Goal: Information Seeking & Learning: Understand process/instructions

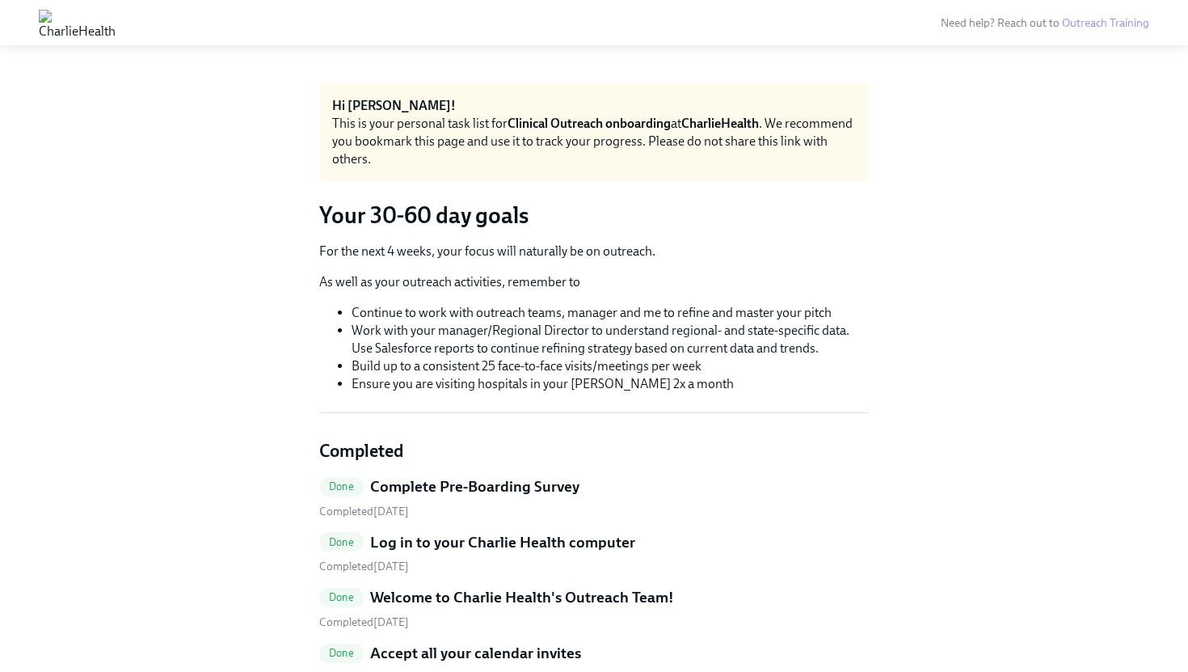
scroll to position [395, 0]
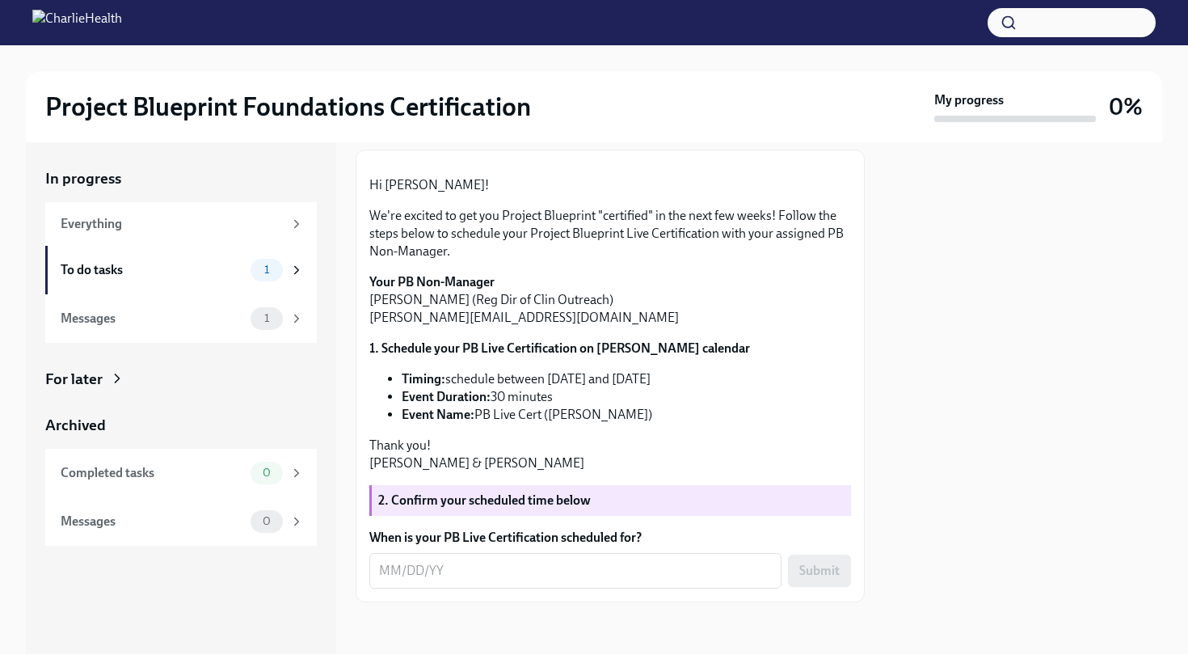
scroll to position [253, 0]
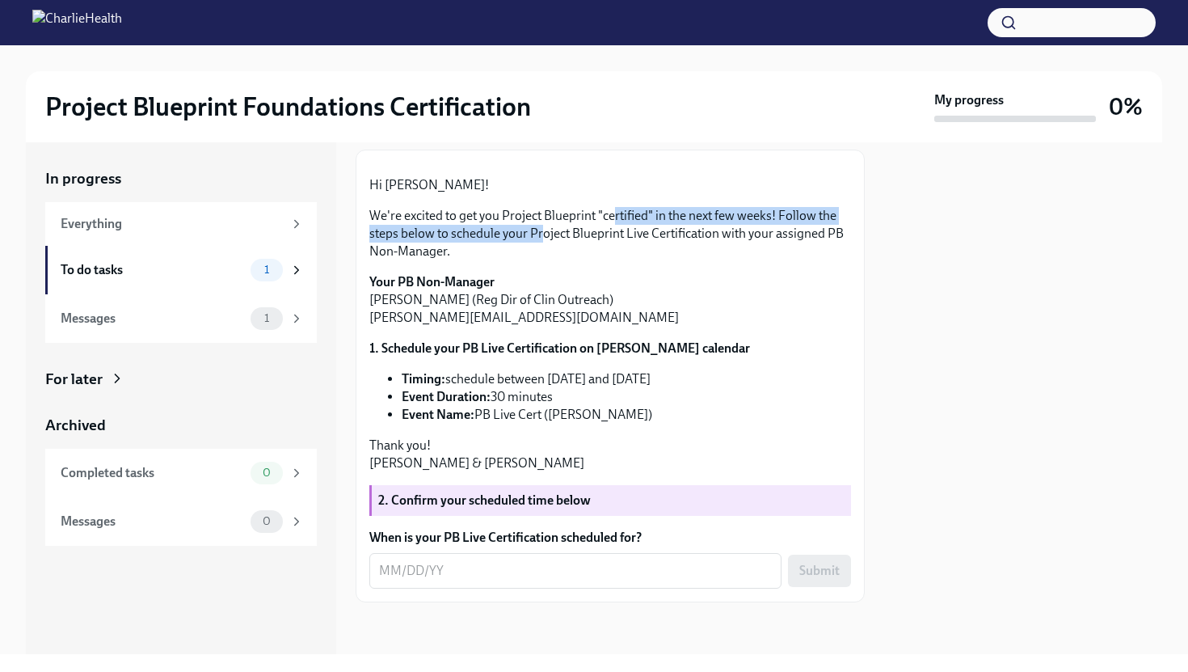
drag, startPoint x: 540, startPoint y: 340, endPoint x: 604, endPoint y: 320, distance: 66.8
click at [609, 260] on p "We're excited to get you Project Blueprint "certified" in the next few weeks! F…" at bounding box center [610, 233] width 482 height 53
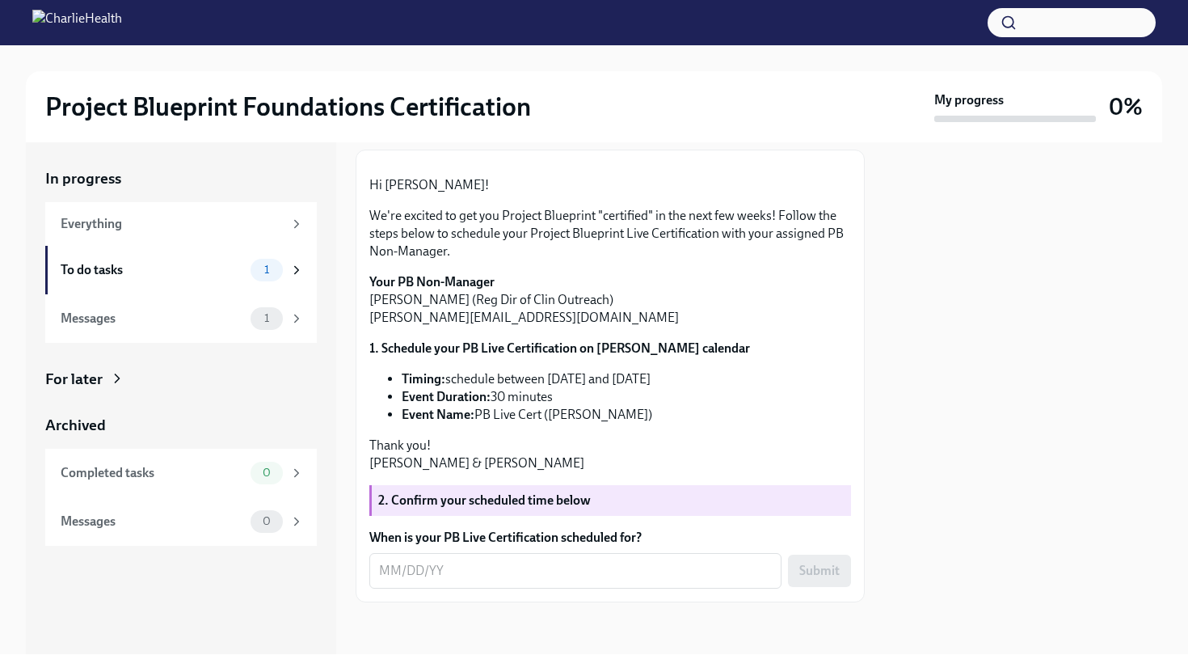
click at [604, 260] on p "We're excited to get you Project Blueprint "certified" in the next few weeks! F…" at bounding box center [610, 233] width 482 height 53
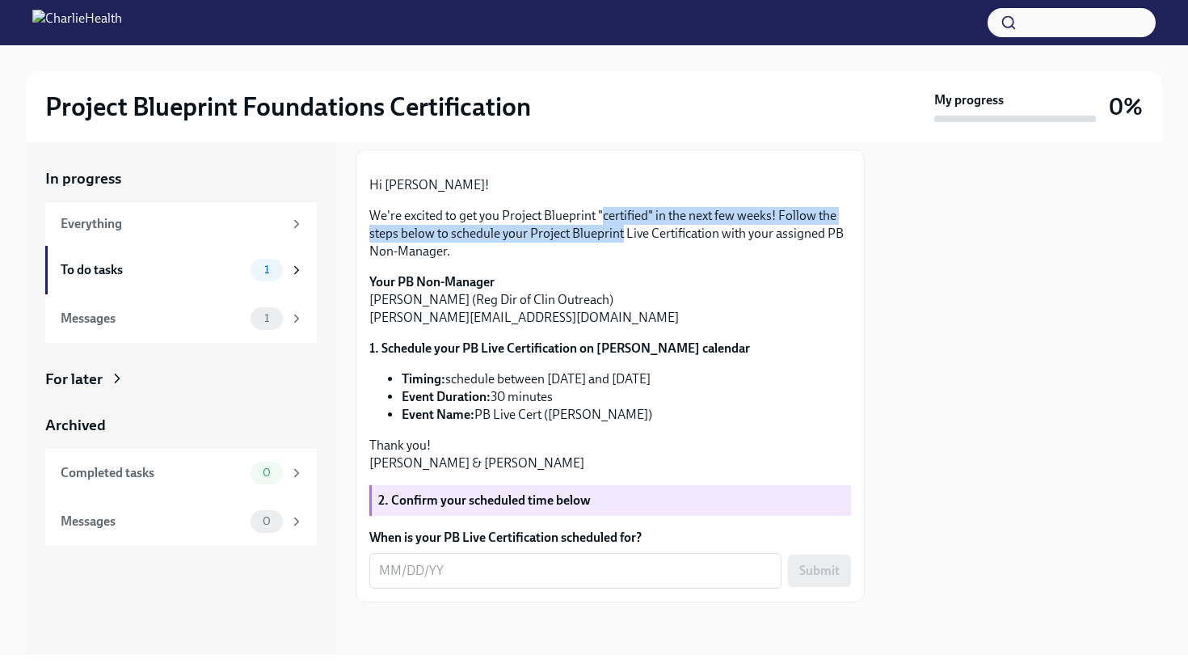
drag, startPoint x: 604, startPoint y: 320, endPoint x: 575, endPoint y: 332, distance: 31.5
click at [575, 260] on p "We're excited to get you Project Blueprint "certified" in the next few weeks! F…" at bounding box center [610, 233] width 482 height 53
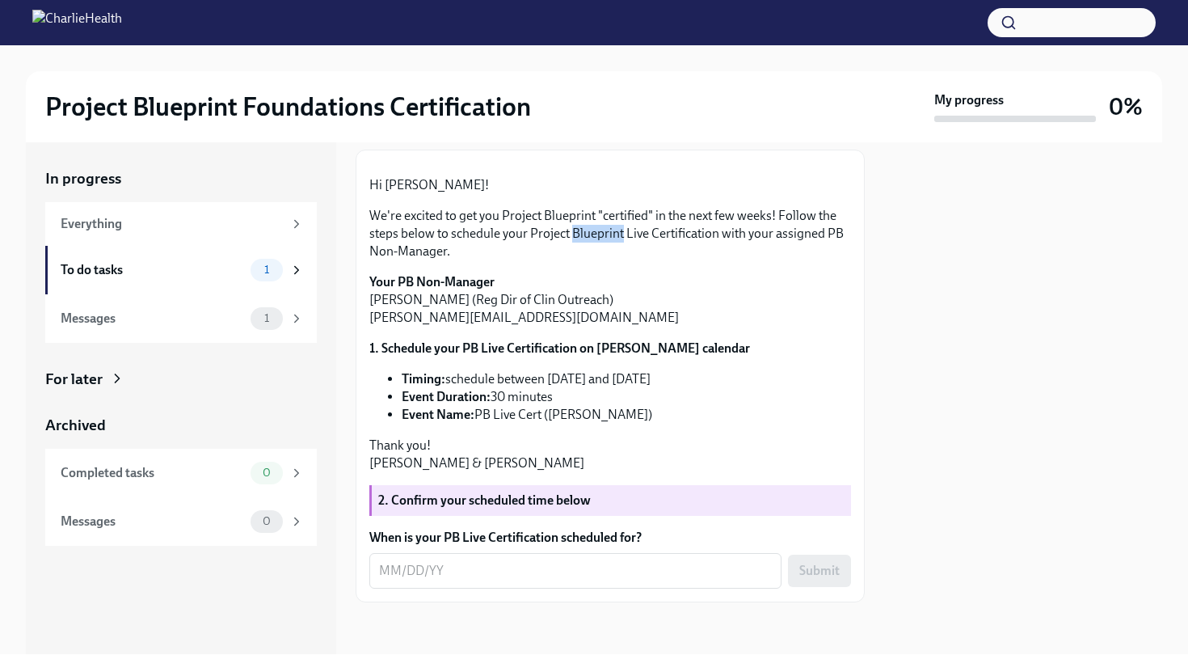
drag, startPoint x: 575, startPoint y: 332, endPoint x: 613, endPoint y: 339, distance: 38.5
click at [612, 260] on p "We're excited to get you Project Blueprint "certified" in the next few weeks! F…" at bounding box center [610, 233] width 482 height 53
click at [613, 260] on p "We're excited to get you Project Blueprint "certified" in the next few weeks! F…" at bounding box center [610, 233] width 482 height 53
drag, startPoint x: 423, startPoint y: 534, endPoint x: 536, endPoint y: 537, distance: 113.2
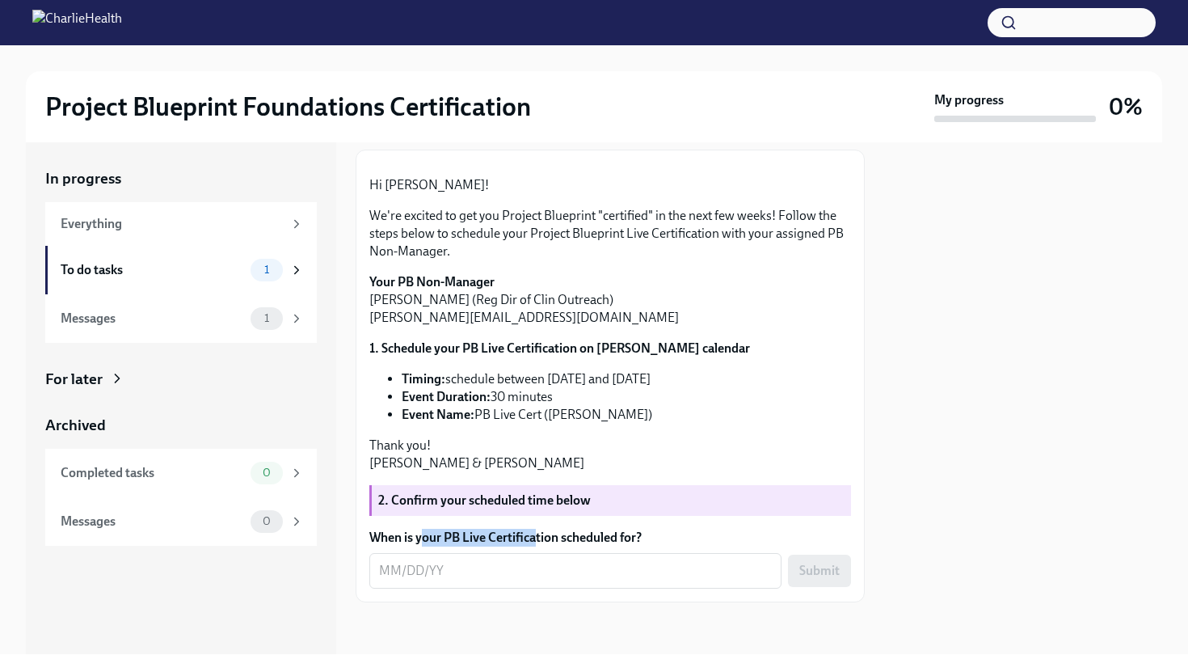
click at [536, 537] on label "When is your PB Live Certification scheduled for?" at bounding box center [610, 538] width 482 height 18
click at [536, 561] on textarea "When is your PB Live Certification scheduled for?" at bounding box center [575, 570] width 393 height 19
click at [163, 314] on div "Messages" at bounding box center [153, 319] width 184 height 18
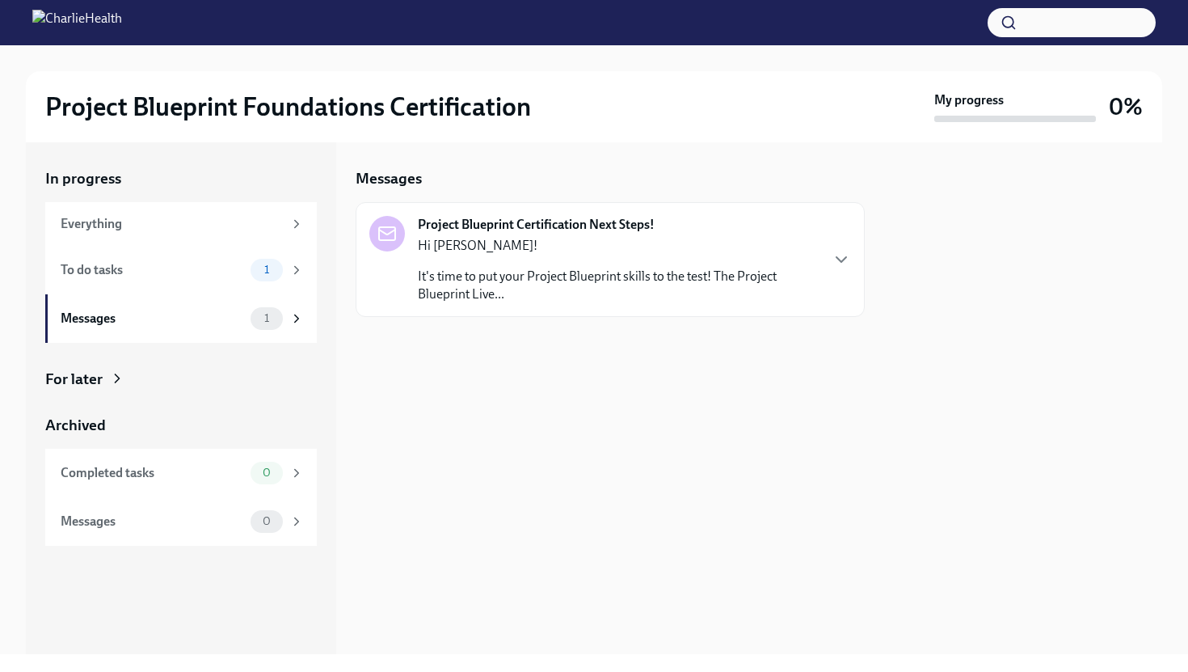
click at [495, 275] on p "It's time to put your Project Blueprint skills to the test! The Project Bluepri…" at bounding box center [618, 286] width 401 height 36
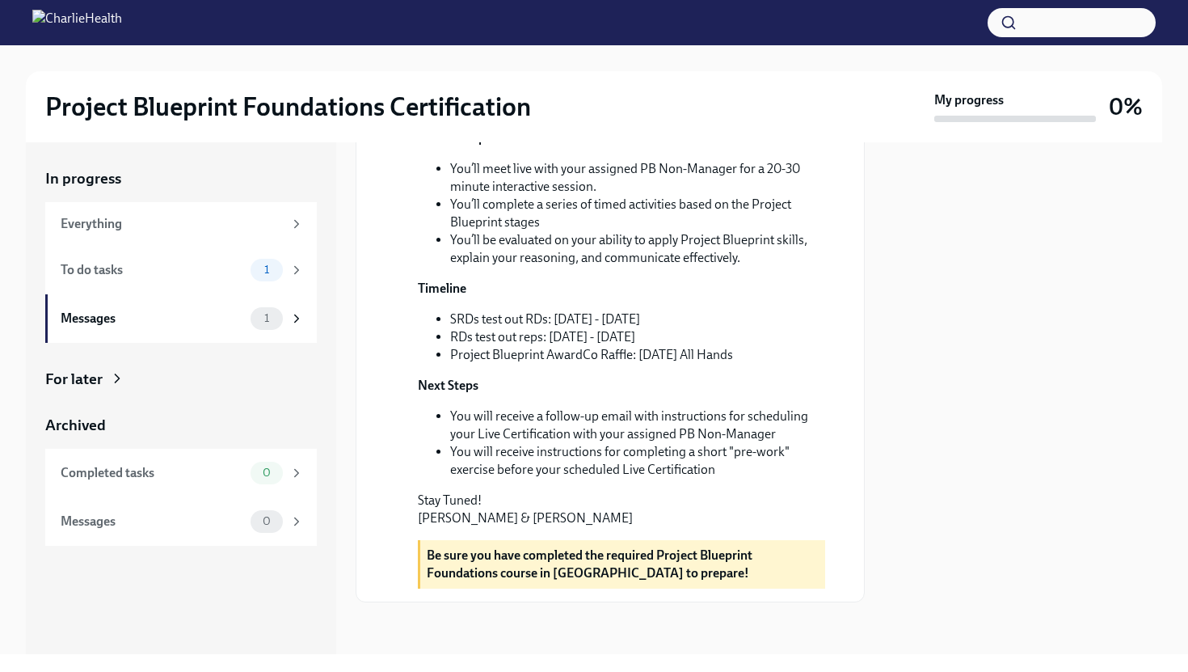
scroll to position [405, 0]
drag, startPoint x: 457, startPoint y: 424, endPoint x: 660, endPoint y: 434, distance: 203.2
click at [660, 434] on li "You will receive a follow-up email with instructions for scheduling your Live C…" at bounding box center [637, 425] width 375 height 36
drag, startPoint x: 660, startPoint y: 434, endPoint x: 500, endPoint y: 448, distance: 159.9
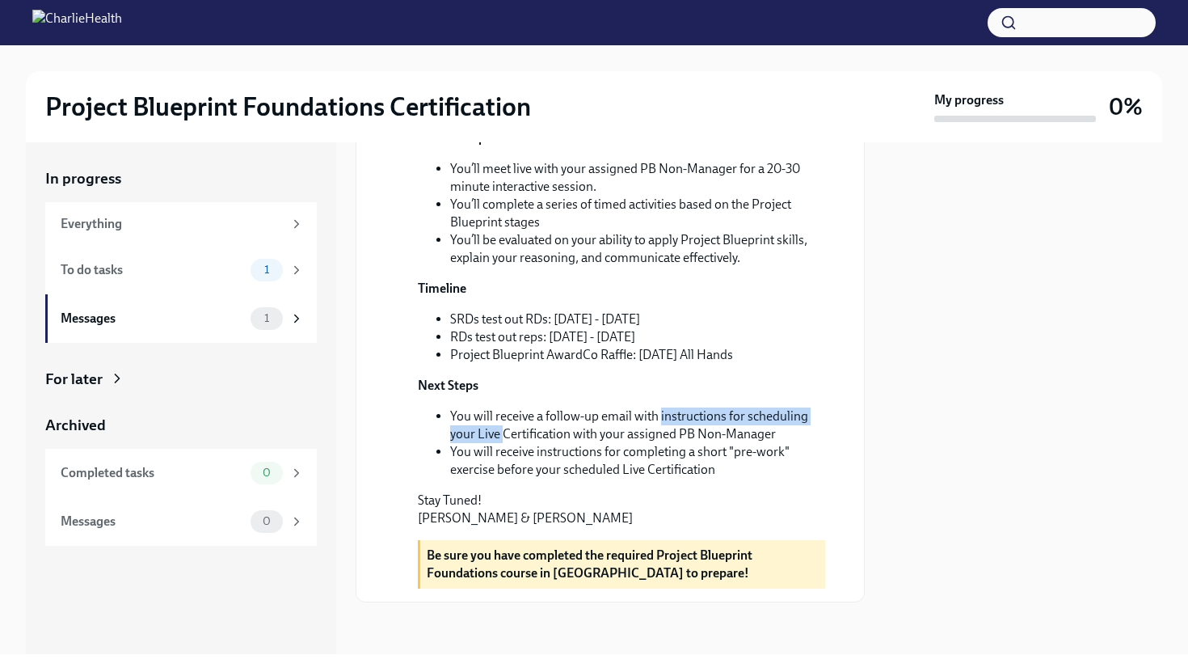
click at [500, 443] on li "You will receive a follow-up email with instructions for scheduling your Live C…" at bounding box center [637, 425] width 375 height 36
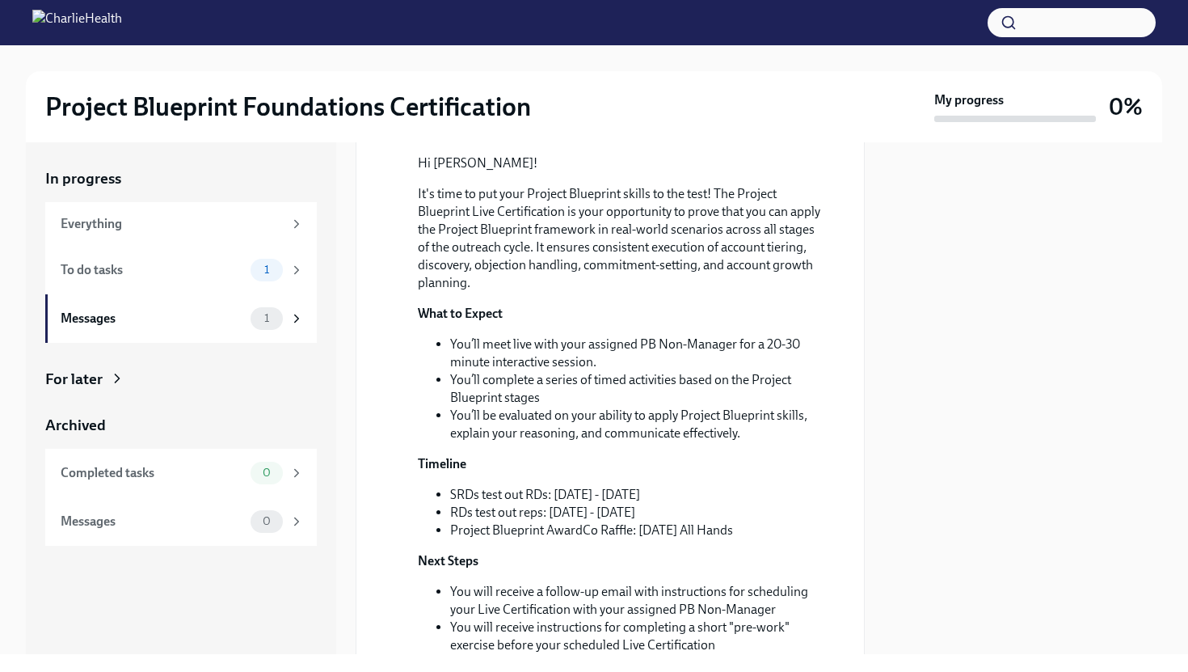
scroll to position [141, 0]
